Goal: Use online tool/utility

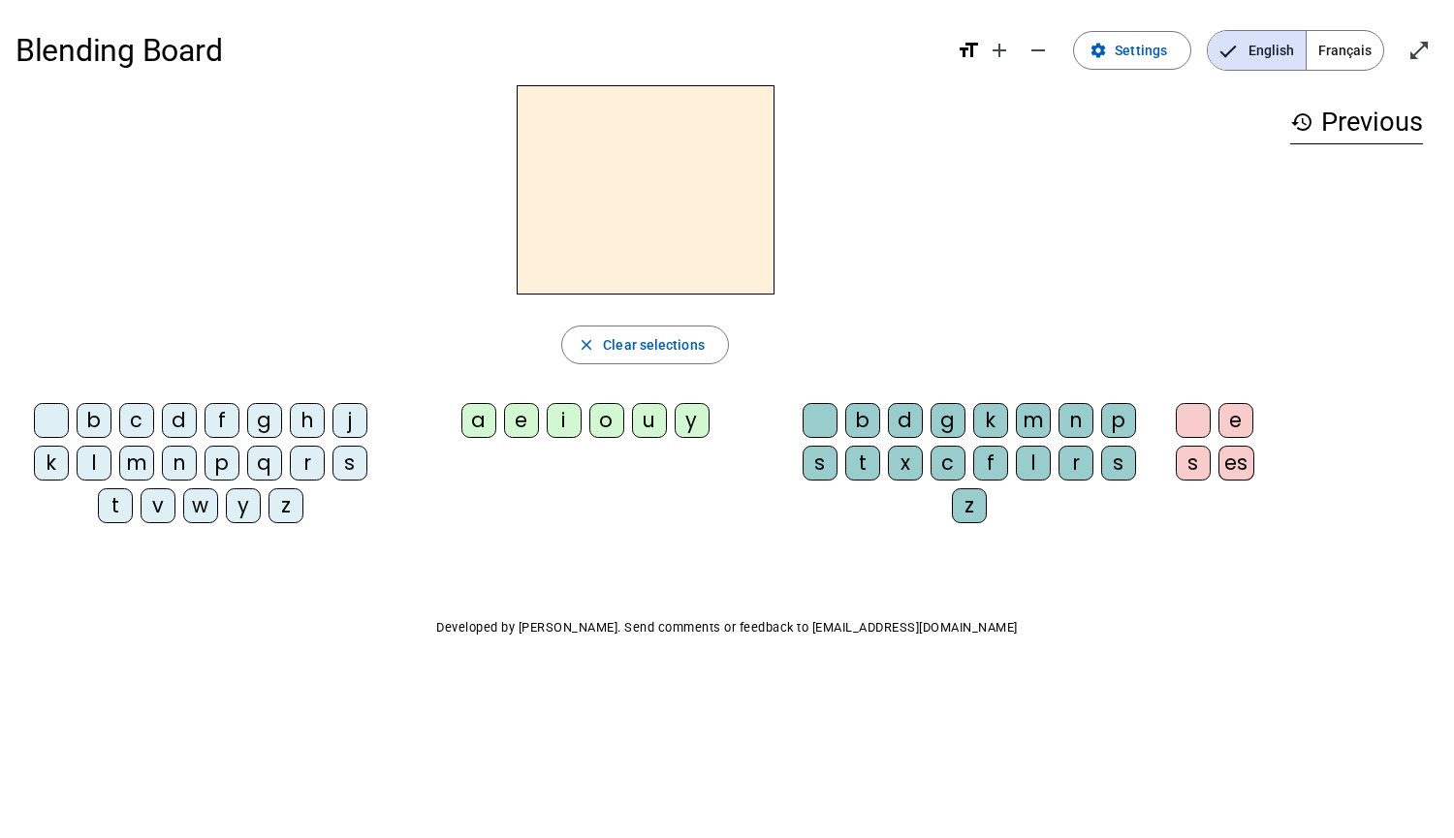
click at [366, 487] on letter-bubble "s" at bounding box center [353, 467] width 43 height 43
click at [479, 406] on div "a" at bounding box center [478, 420] width 35 height 35
click at [947, 463] on div "c" at bounding box center [947, 463] width 35 height 35
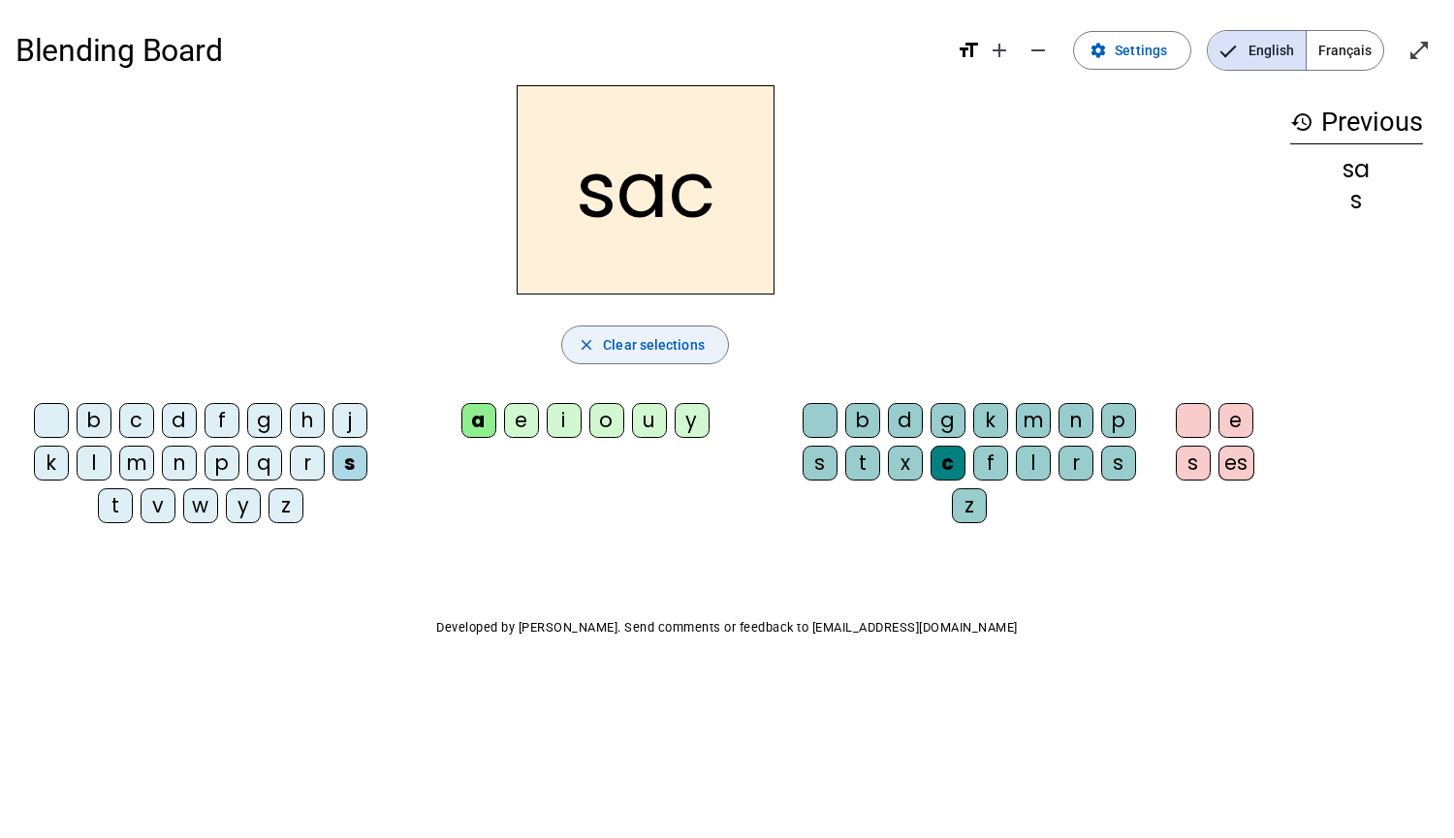
click at [615, 359] on span "button" at bounding box center [645, 345] width 166 height 47
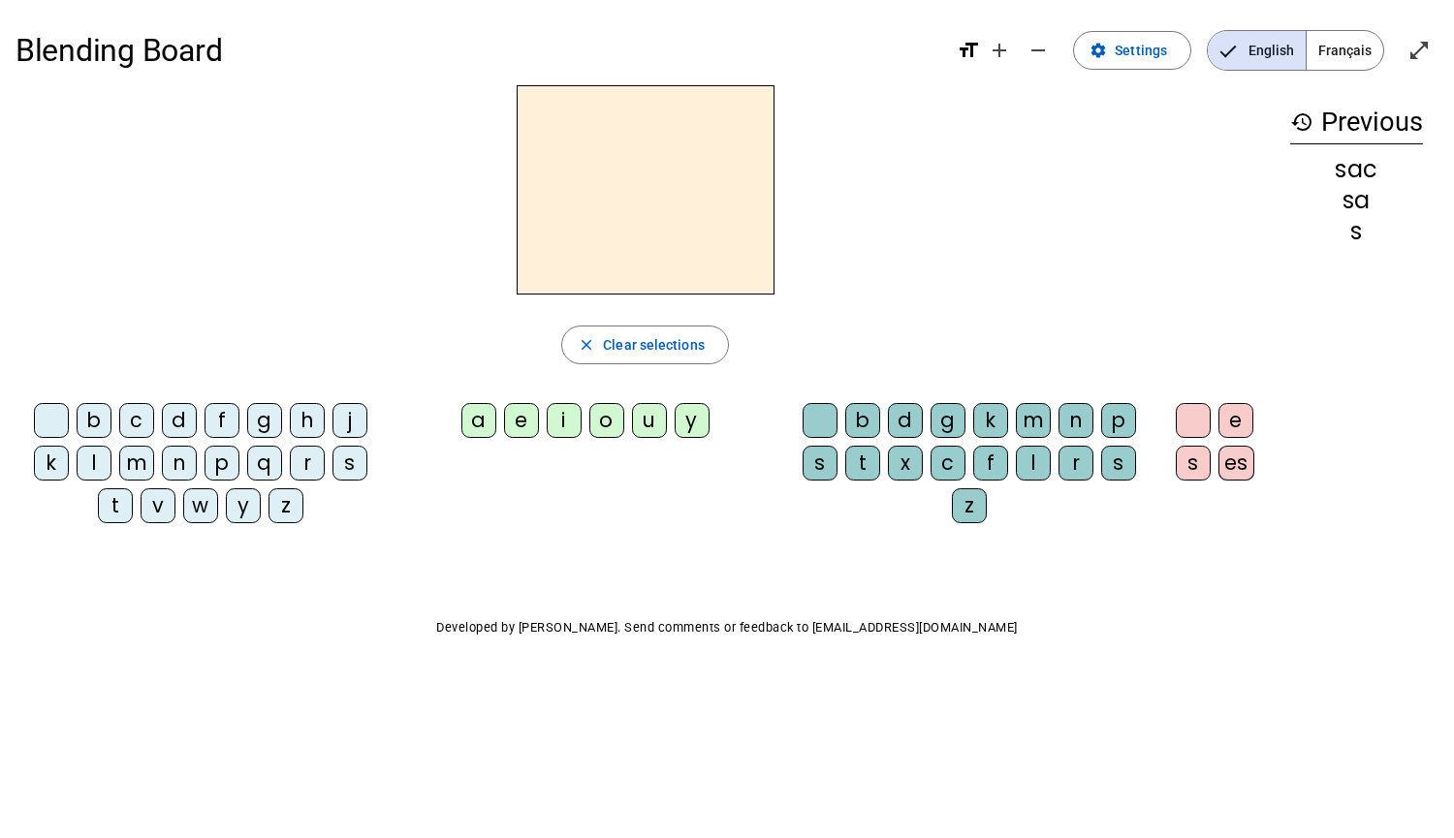
click at [195, 412] on div "d" at bounding box center [179, 420] width 35 height 35
click at [655, 433] on div "u" at bounding box center [649, 420] width 35 height 35
click at [957, 461] on div "c" at bounding box center [947, 463] width 35 height 35
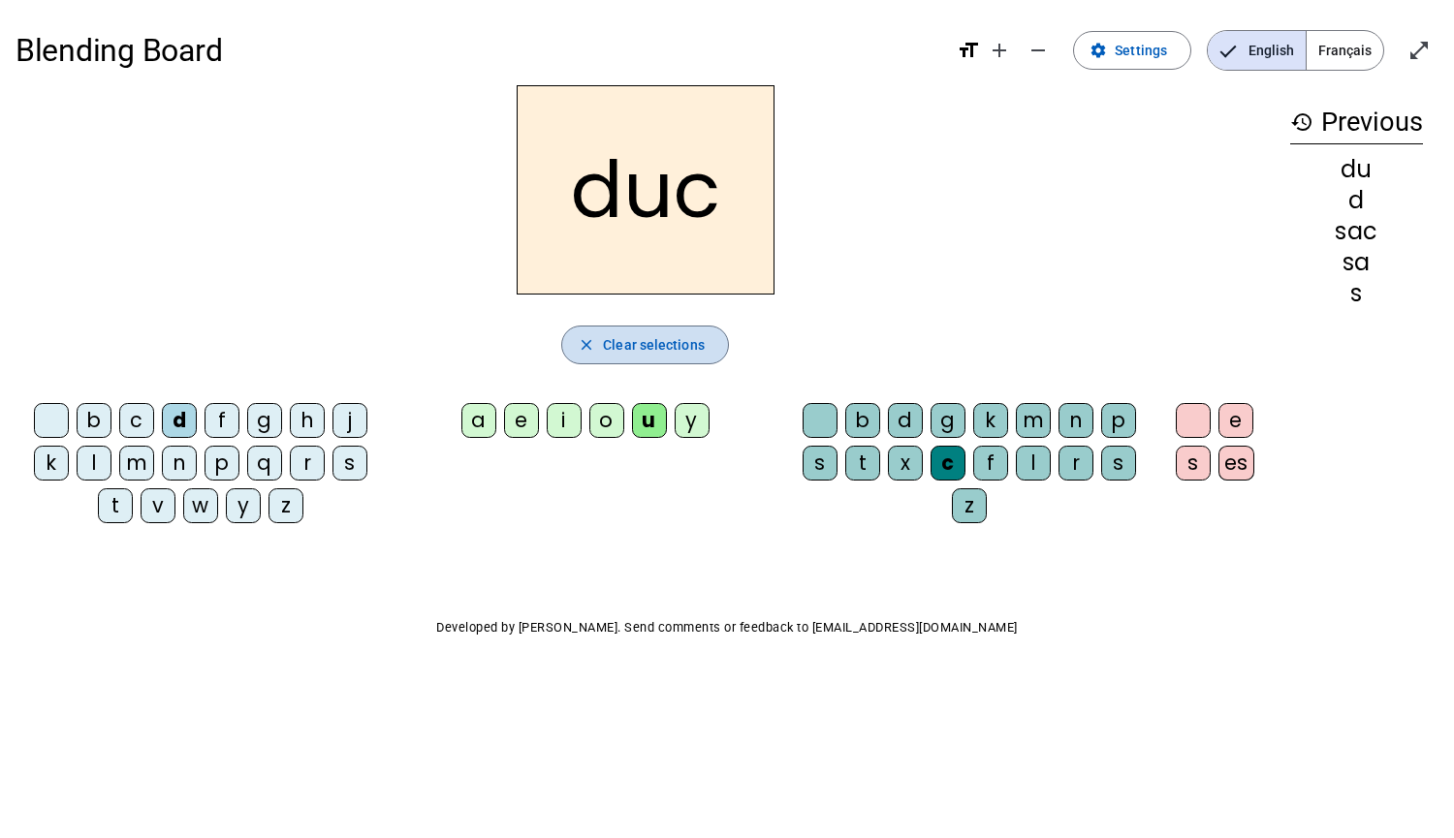
click at [709, 340] on span "button" at bounding box center [645, 345] width 166 height 47
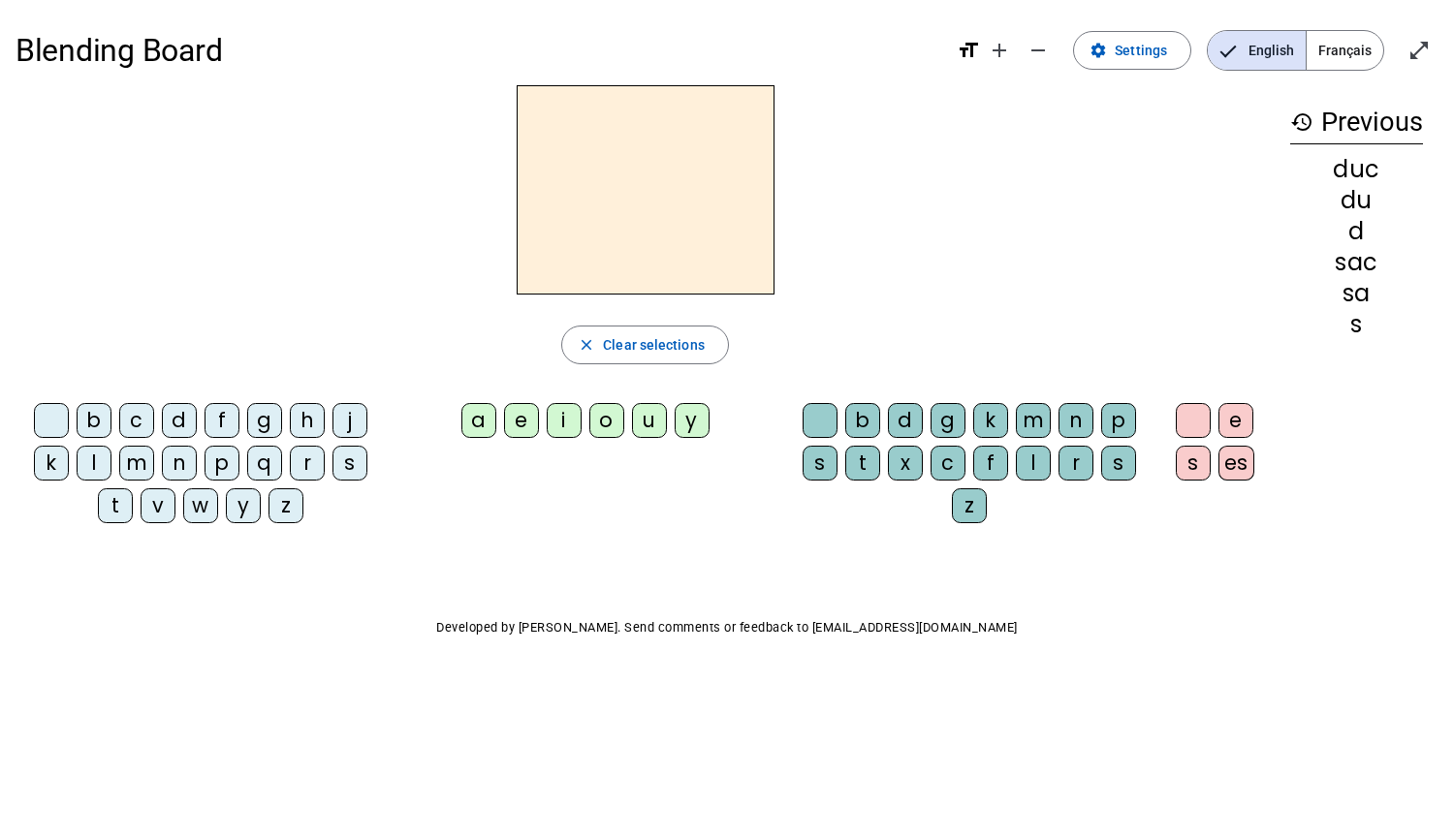
click at [101, 477] on div "l" at bounding box center [94, 463] width 35 height 35
click at [468, 430] on div "a" at bounding box center [478, 420] width 35 height 35
click at [946, 448] on div "c" at bounding box center [947, 463] width 35 height 35
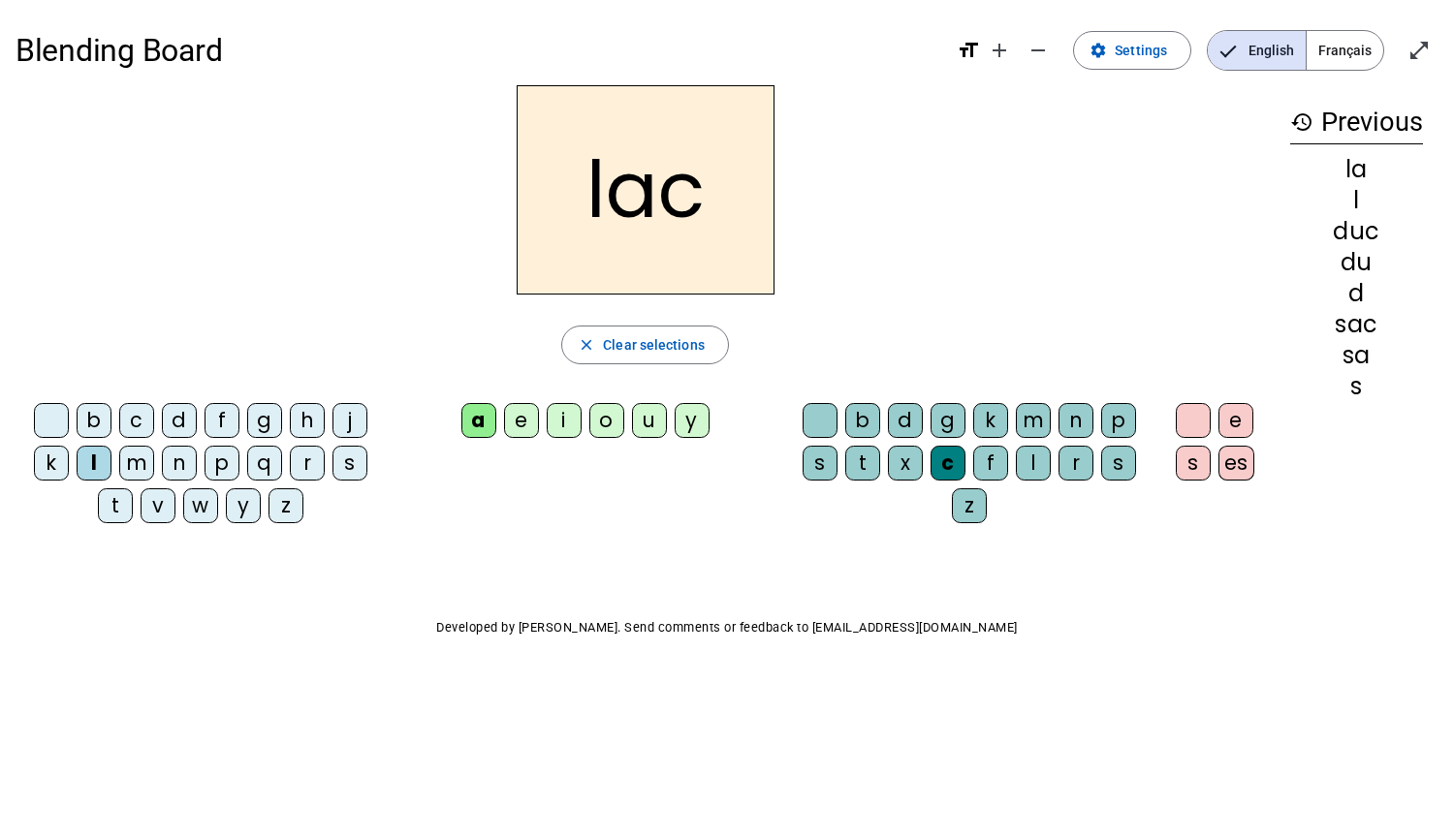
click at [115, 509] on div "t" at bounding box center [115, 505] width 35 height 35
